Goal: Task Accomplishment & Management: Use online tool/utility

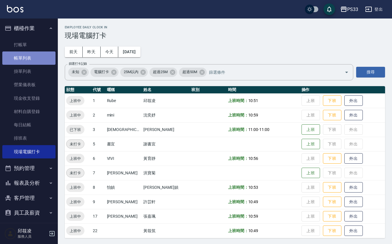
click at [32, 57] on link "帳單列表" at bounding box center [28, 58] width 53 height 13
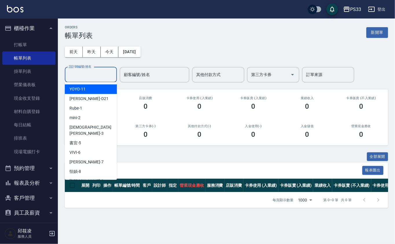
click at [91, 72] on input "設計師編號/姓名" at bounding box center [90, 75] width 47 height 10
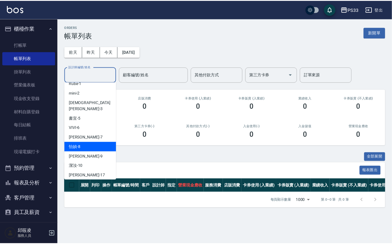
scroll to position [38, 0]
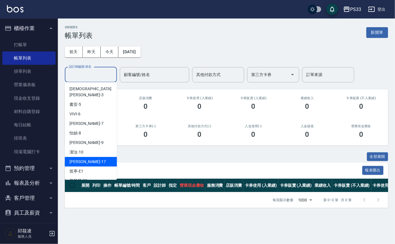
click at [90, 157] on div "[PERSON_NAME] -17" at bounding box center [91, 162] width 52 height 10
type input "[PERSON_NAME]-17"
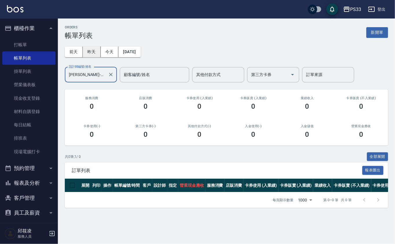
click at [97, 50] on button "昨天" at bounding box center [92, 52] width 18 height 11
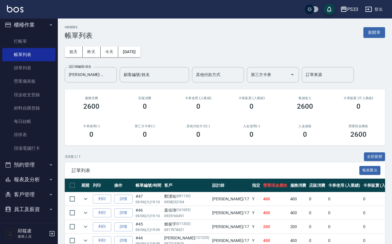
scroll to position [4, 0]
click at [39, 160] on button "預約管理" at bounding box center [28, 164] width 53 height 15
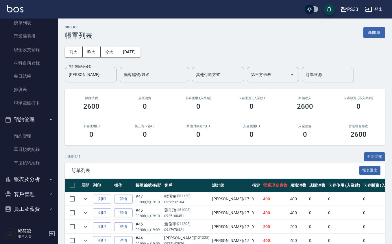
scroll to position [49, 0]
click at [36, 195] on button "客戶管理" at bounding box center [28, 194] width 53 height 15
drag, startPoint x: 38, startPoint y: 205, endPoint x: 39, endPoint y: 201, distance: 4.5
click at [38, 205] on link "客戶列表" at bounding box center [28, 210] width 53 height 13
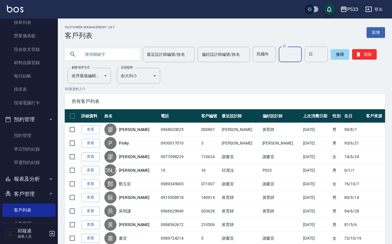
click at [281, 53] on input "月" at bounding box center [290, 55] width 23 height 16
type input "4"
click at [315, 52] on input "日" at bounding box center [316, 55] width 23 height 16
type input "1"
drag, startPoint x: 124, startPoint y: 54, endPoint x: 112, endPoint y: 57, distance: 11.8
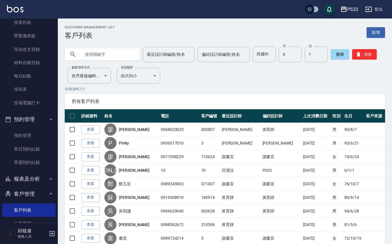
click at [123, 54] on input "text" at bounding box center [108, 55] width 54 height 16
type input "[PERSON_NAME]"
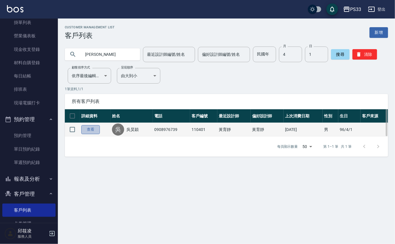
click at [95, 129] on link "查看" at bounding box center [90, 129] width 19 height 9
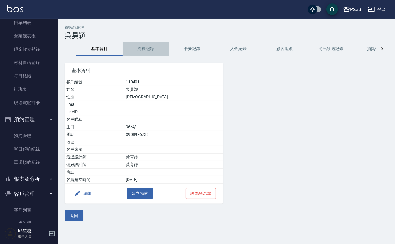
click at [138, 48] on button "消費記錄" at bounding box center [146, 49] width 46 height 14
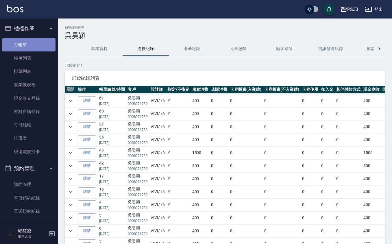
click at [32, 49] on link "打帳單" at bounding box center [28, 44] width 53 height 13
